Goal: Information Seeking & Learning: Learn about a topic

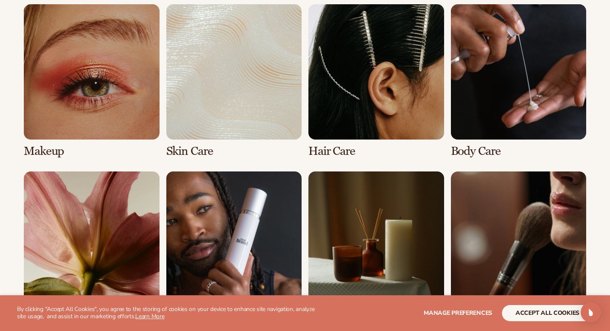
scroll to position [630, 0]
click at [83, 73] on link "1 / 8" at bounding box center [92, 81] width 136 height 154
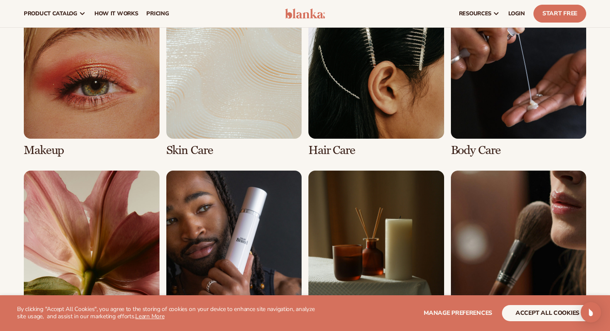
scroll to position [628, 0]
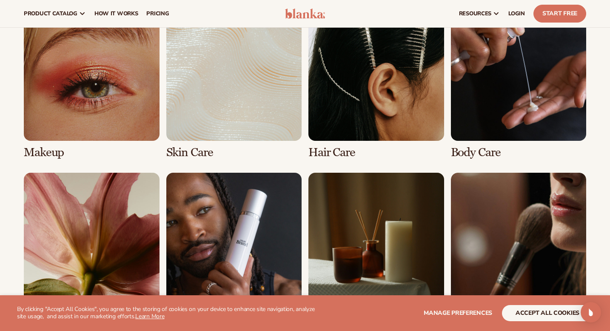
click at [50, 148] on link "1 / 8" at bounding box center [92, 83] width 136 height 154
click at [49, 158] on h3 "Makeup" at bounding box center [92, 152] width 136 height 13
click at [48, 148] on link "1 / 8" at bounding box center [92, 83] width 136 height 154
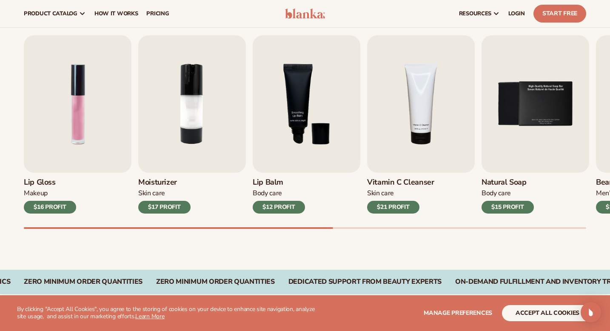
scroll to position [262, 0]
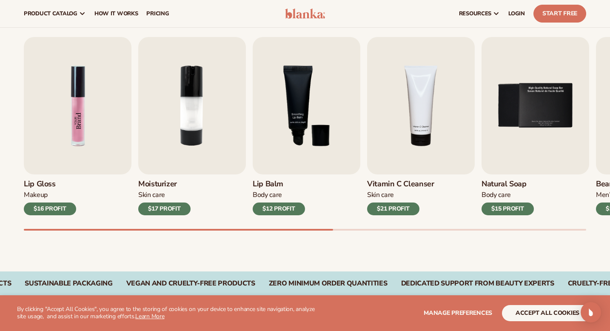
click at [52, 144] on img "1 / 9" at bounding box center [78, 105] width 108 height 137
click at [64, 210] on div "$16 PROFIT" at bounding box center [50, 208] width 52 height 13
click at [49, 195] on div "Makeup" at bounding box center [50, 195] width 52 height 9
click at [63, 84] on img "1 / 9" at bounding box center [78, 105] width 108 height 137
click at [49, 205] on div "$16 PROFIT" at bounding box center [50, 208] width 52 height 13
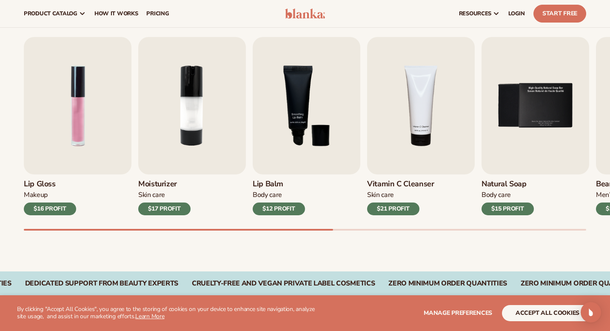
click at [522, 311] on button "accept all cookies" at bounding box center [547, 313] width 91 height 16
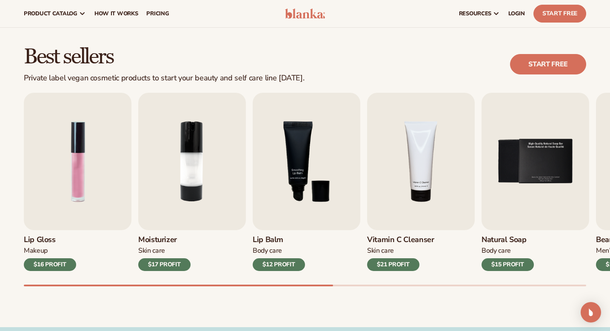
scroll to position [202, 0]
